Goal: Find specific page/section: Find specific page/section

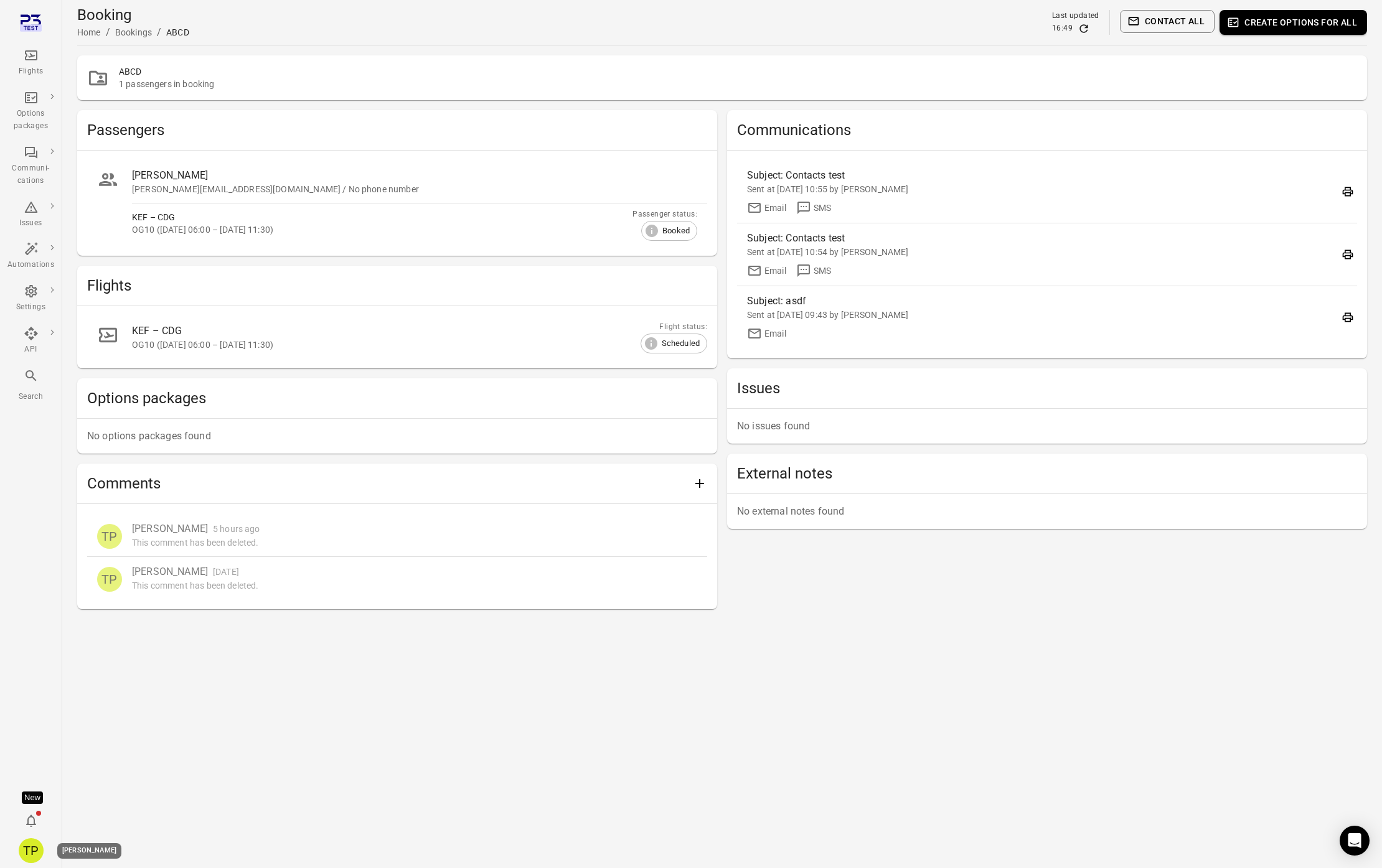
click at [38, 847] on div "TP" at bounding box center [31, 850] width 25 height 25
click at [73, 845] on button "Log out" at bounding box center [95, 847] width 93 height 23
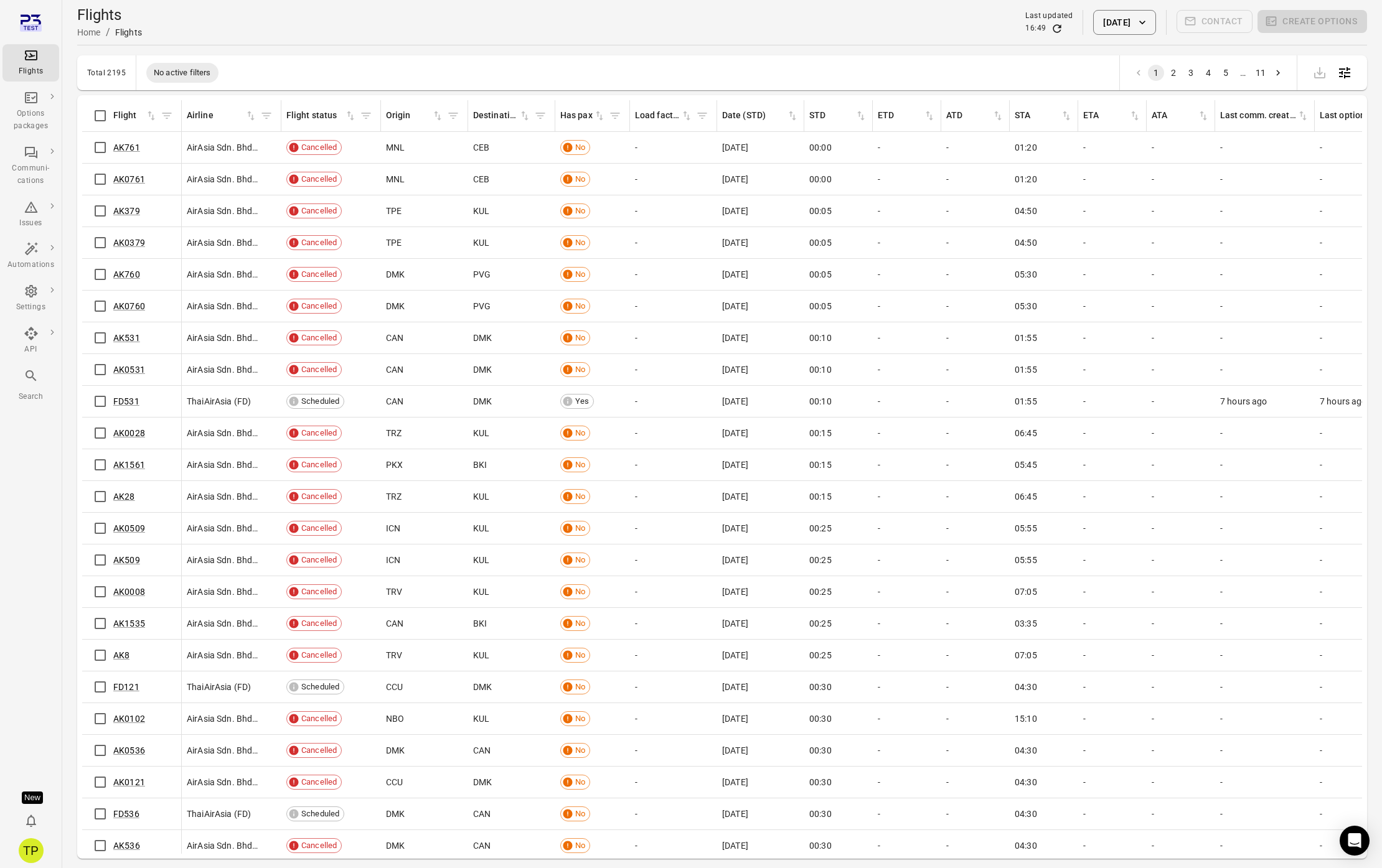
click at [25, 378] on icon "Main navigation" at bounding box center [31, 375] width 15 height 15
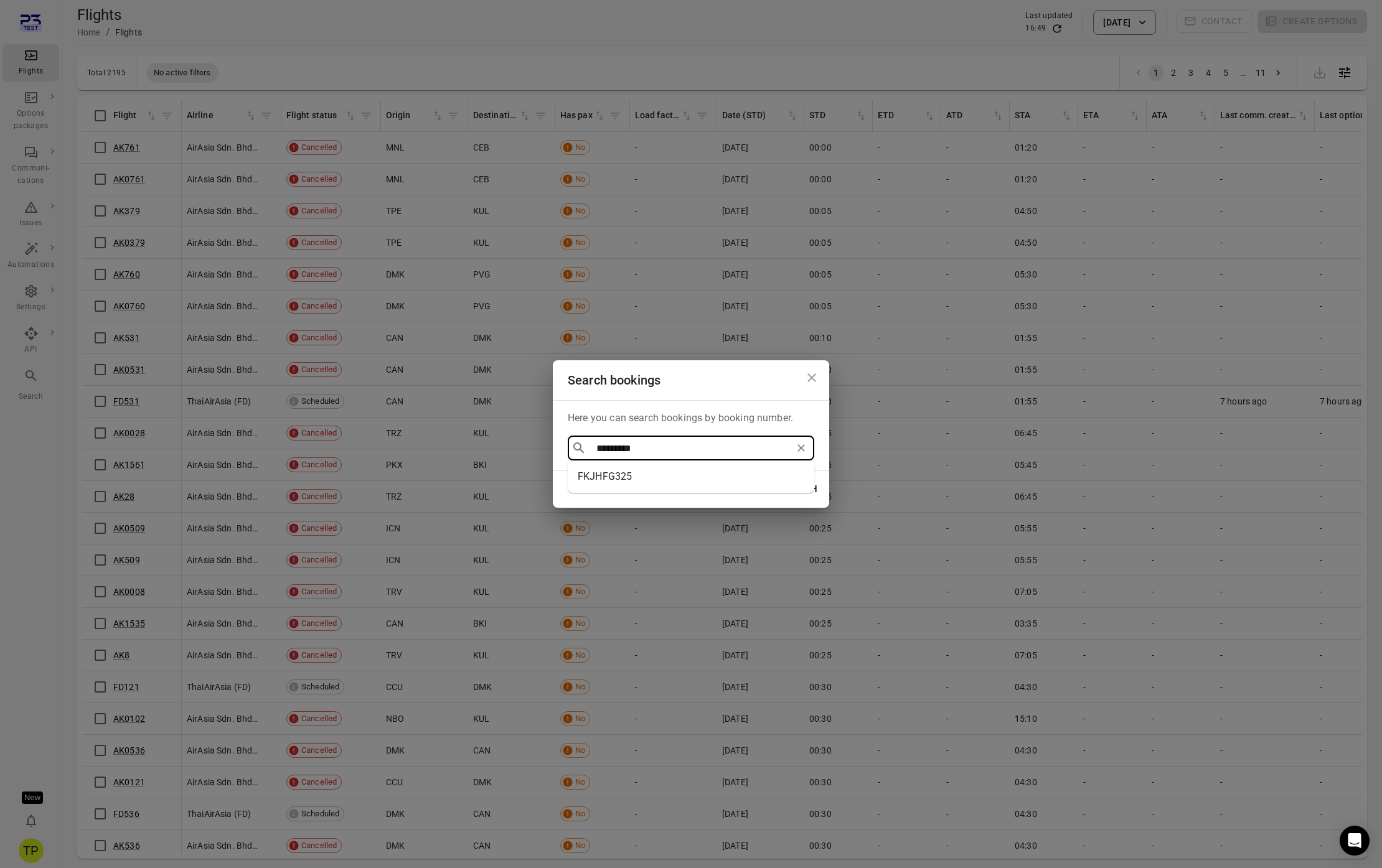
click at [627, 477] on li "FKJHFG325" at bounding box center [690, 476] width 246 height 22
type input "*********"
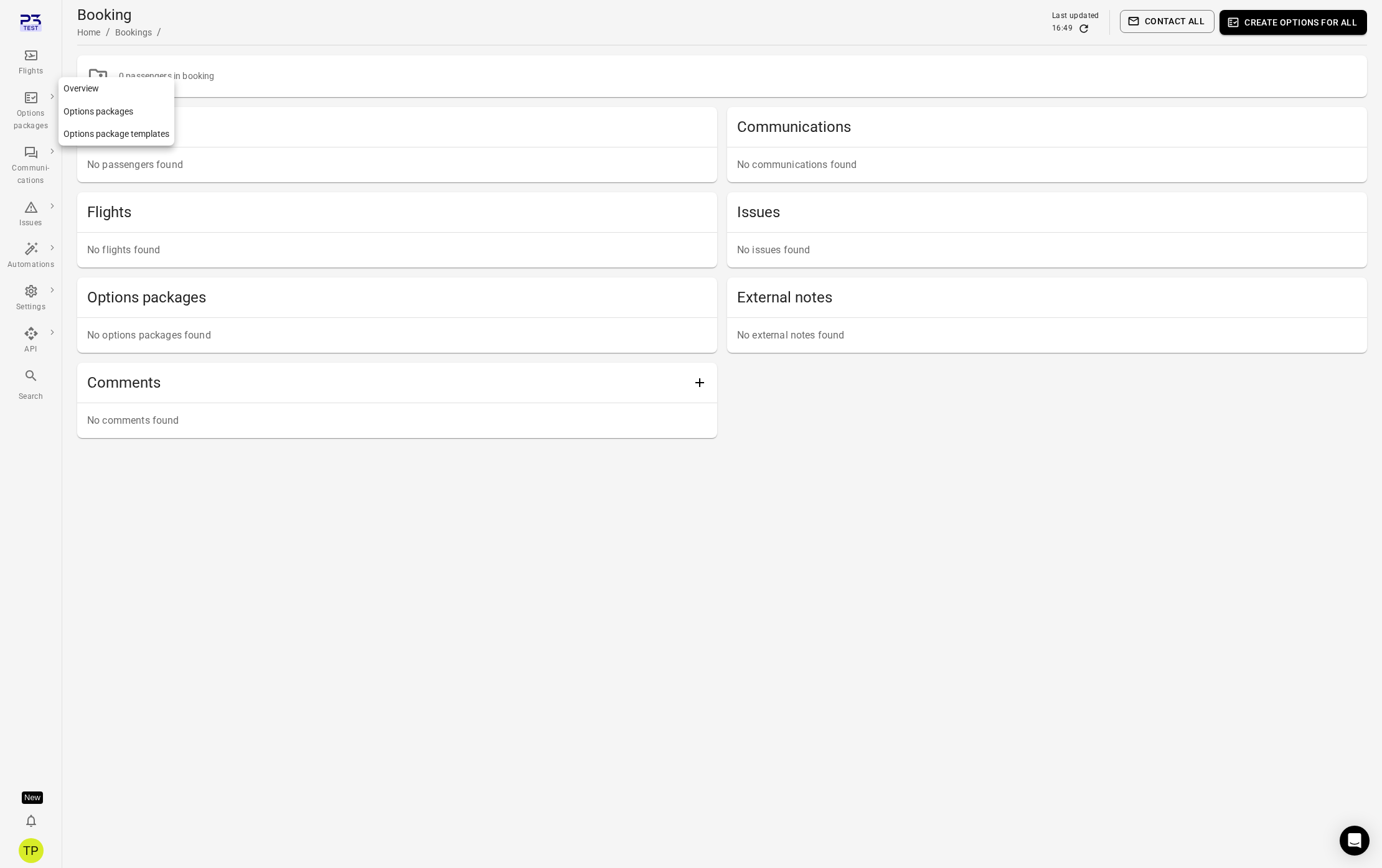
click at [84, 112] on link "Options packages" at bounding box center [116, 112] width 116 height 23
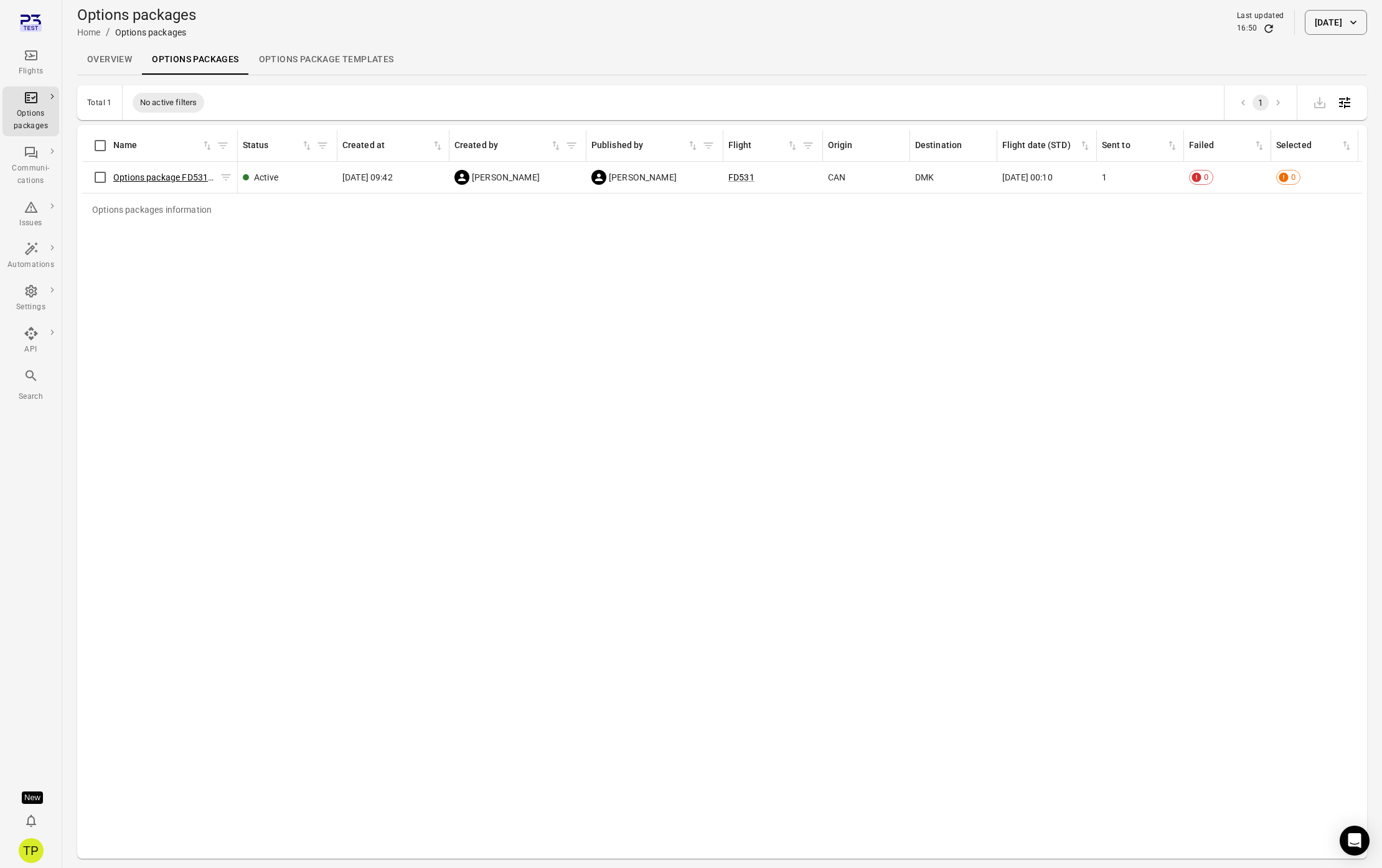
click at [174, 177] on link "Options package FD531 (2 Sep)" at bounding box center [177, 177] width 129 height 10
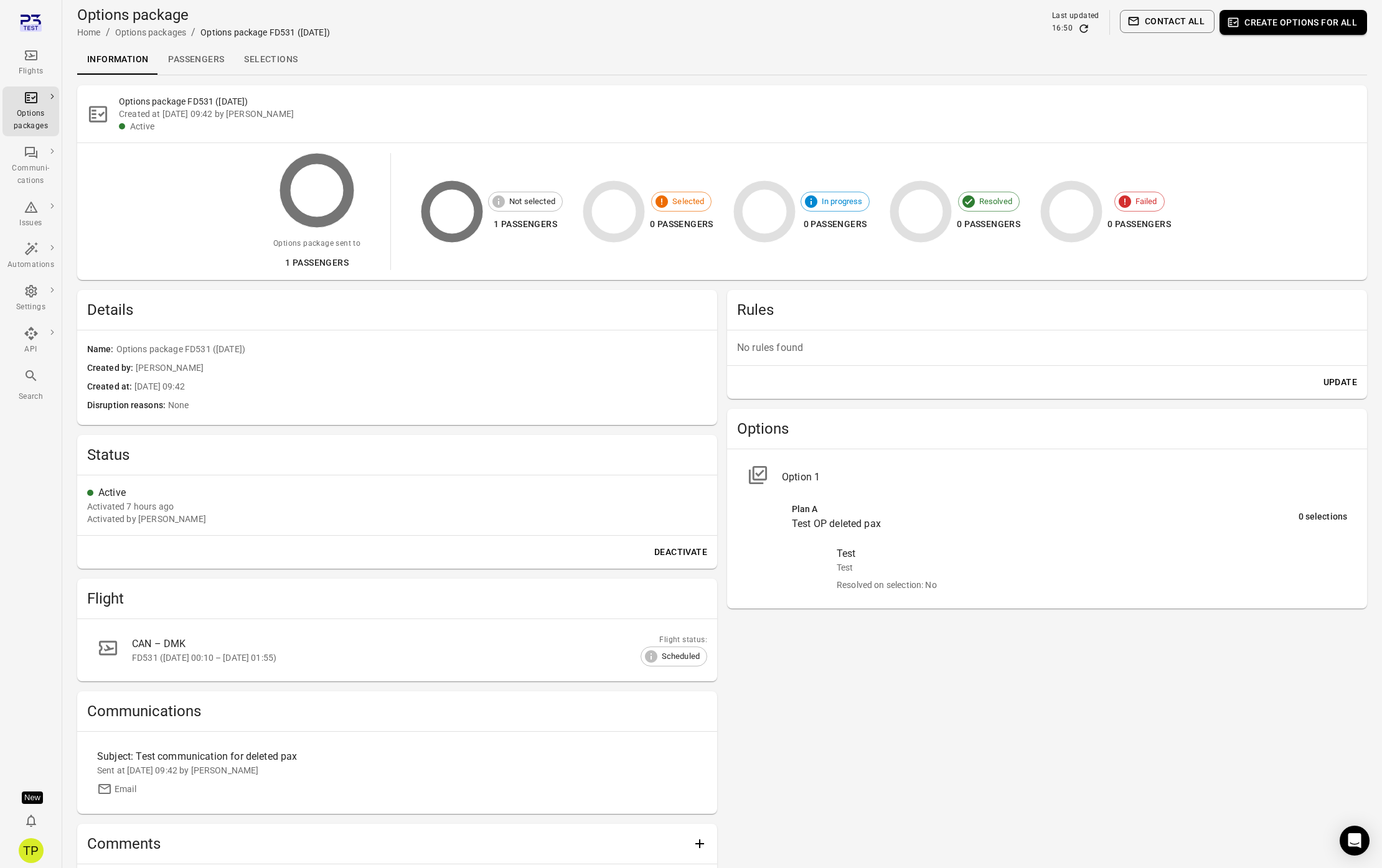
click at [204, 61] on link "Passengers" at bounding box center [196, 60] width 76 height 30
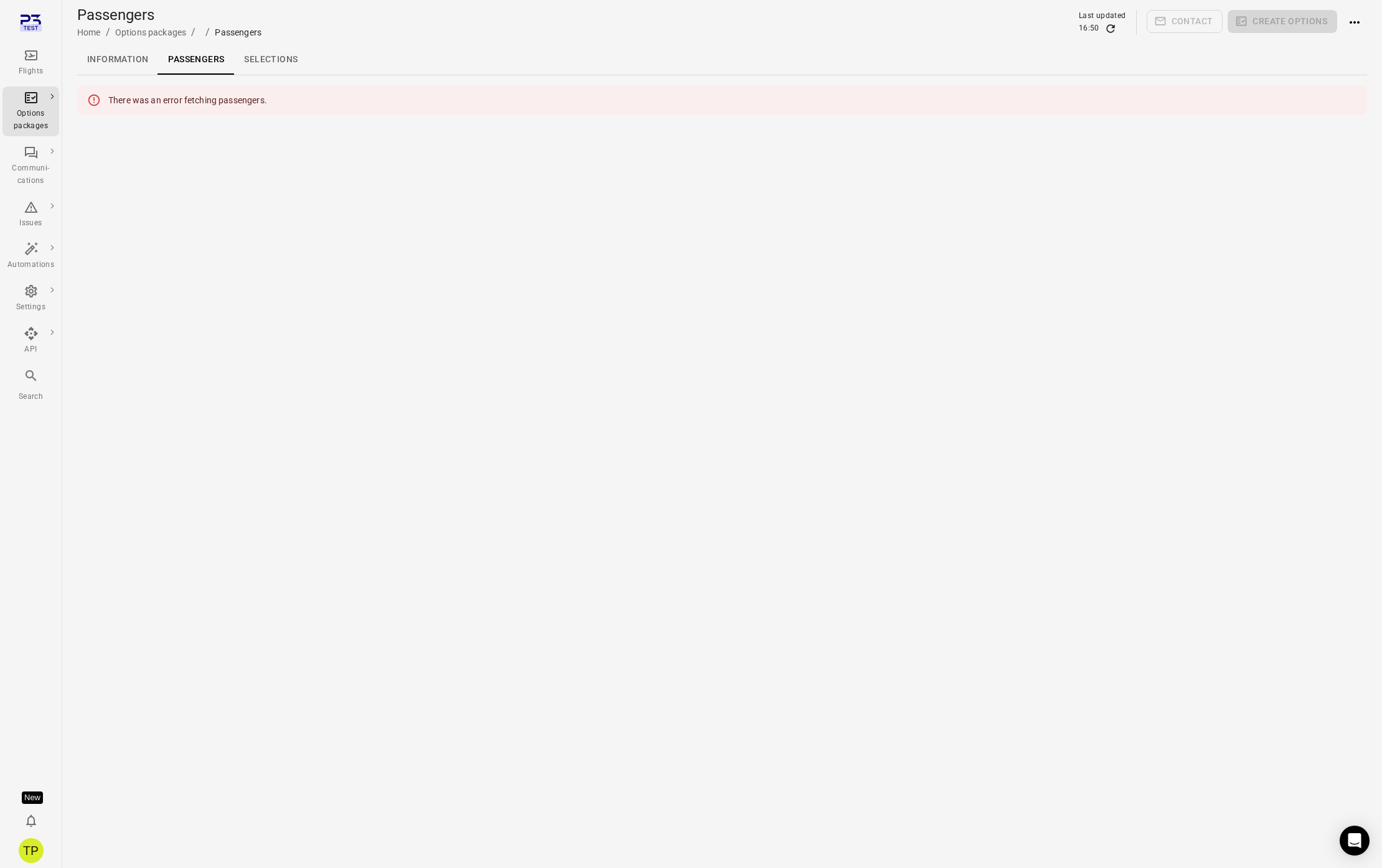
click at [269, 63] on link "Selections" at bounding box center [271, 60] width 73 height 30
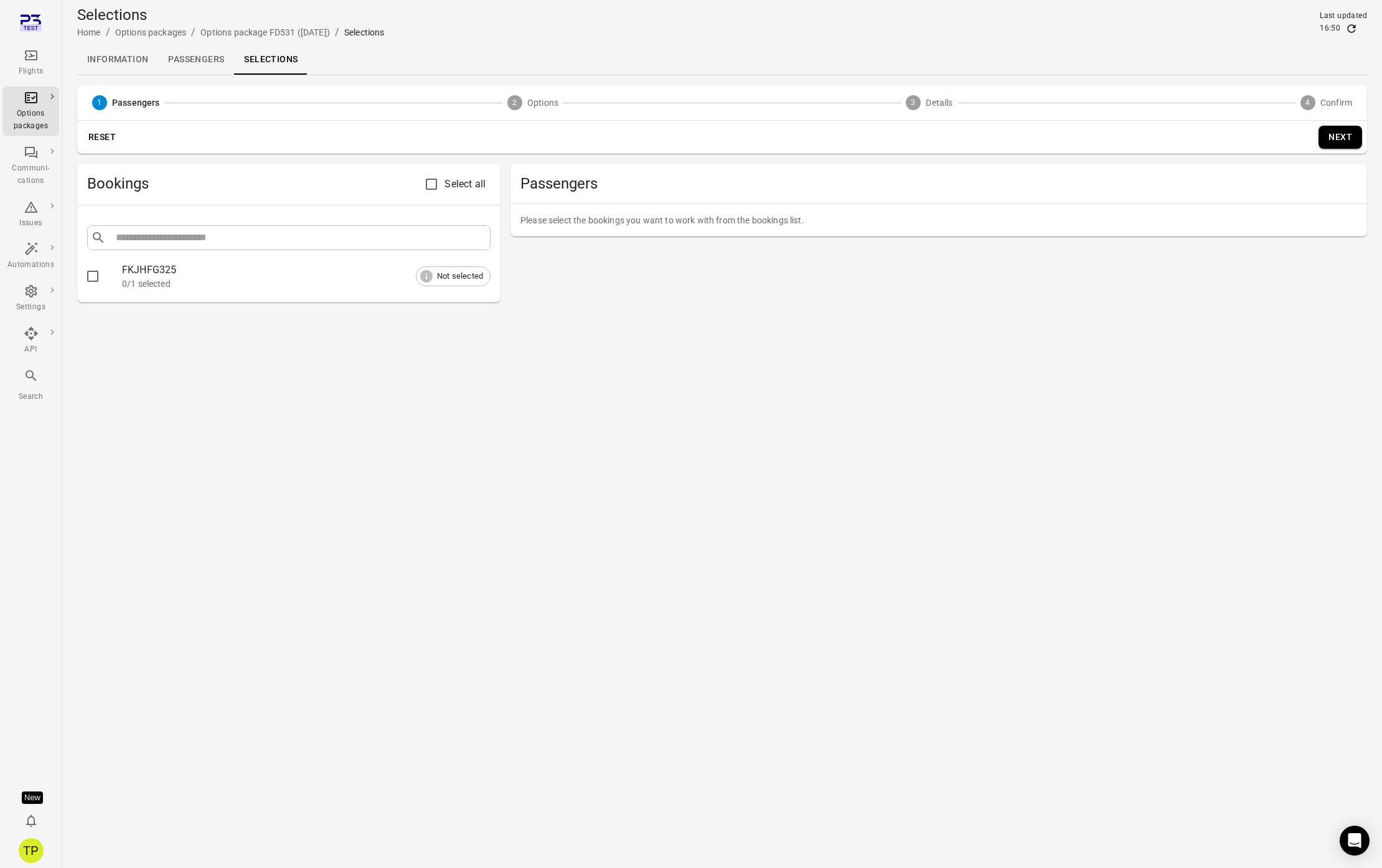
click at [207, 67] on link "Passengers" at bounding box center [196, 60] width 76 height 30
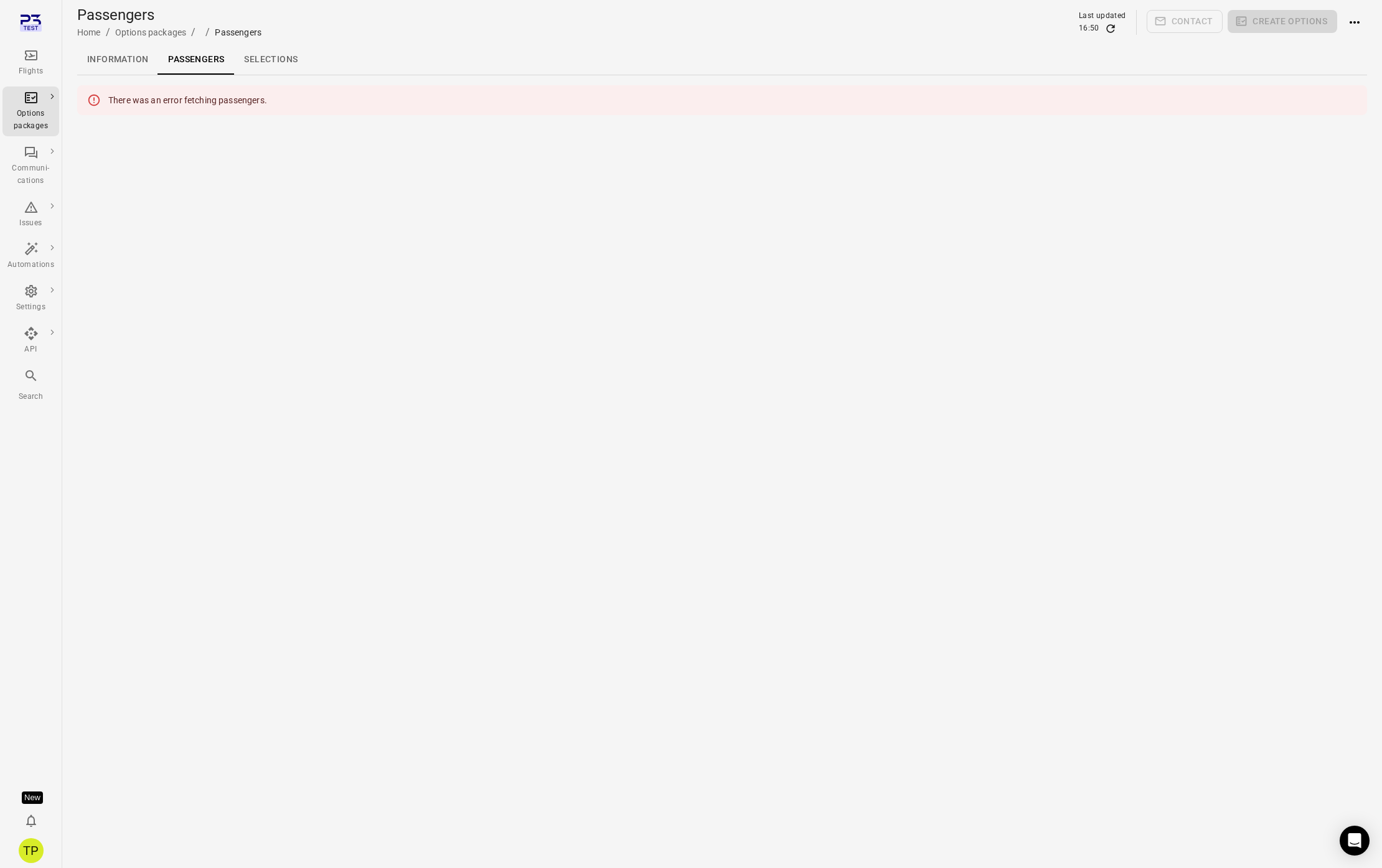
click at [103, 56] on link "Information" at bounding box center [118, 60] width 81 height 30
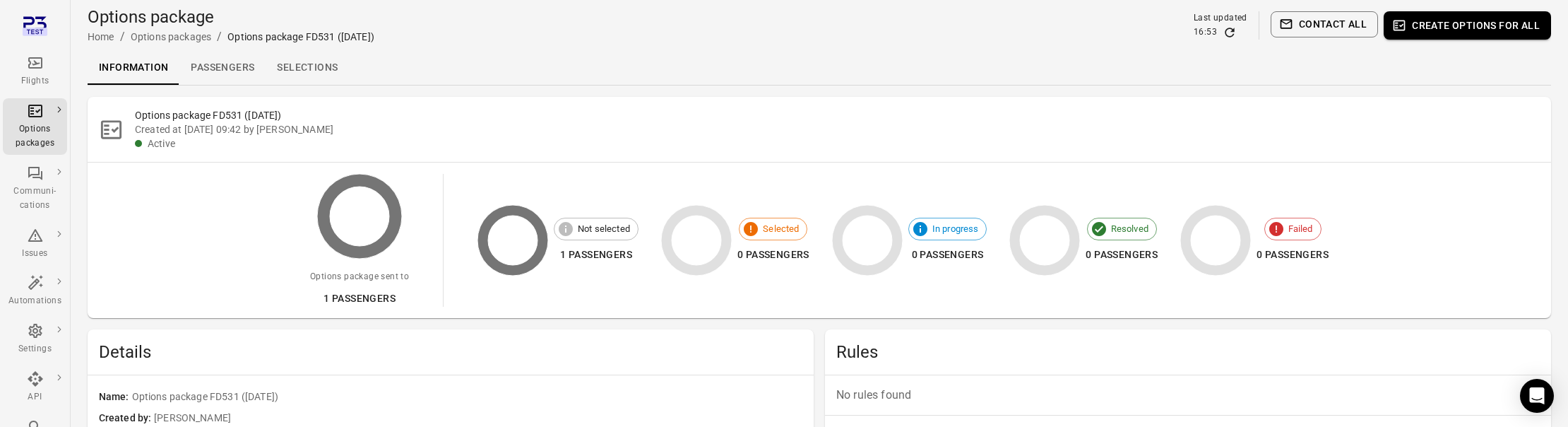
click at [225, 69] on link "Passengers" at bounding box center [222, 68] width 86 height 34
